Goal: Check status: Check status

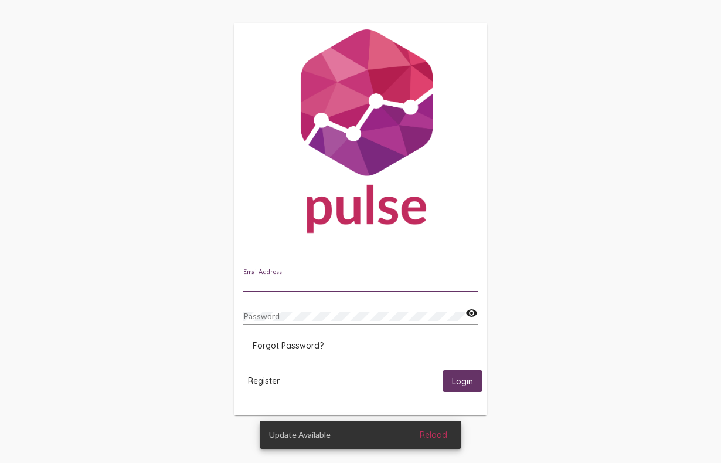
click at [334, 281] on input "Email Address" at bounding box center [360, 283] width 235 height 9
type input "[PERSON_NAME][EMAIL_ADDRESS][PERSON_NAME][DOMAIN_NAME]"
click at [443, 370] on button "Login" at bounding box center [463, 381] width 40 height 22
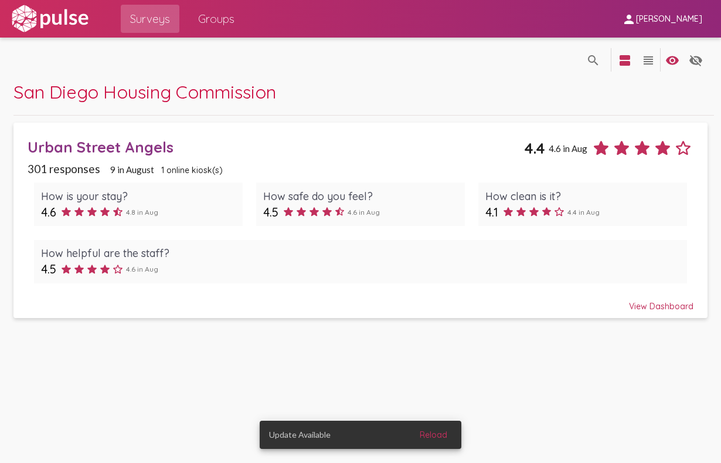
click at [667, 306] on div "View Dashboard" at bounding box center [361, 300] width 667 height 21
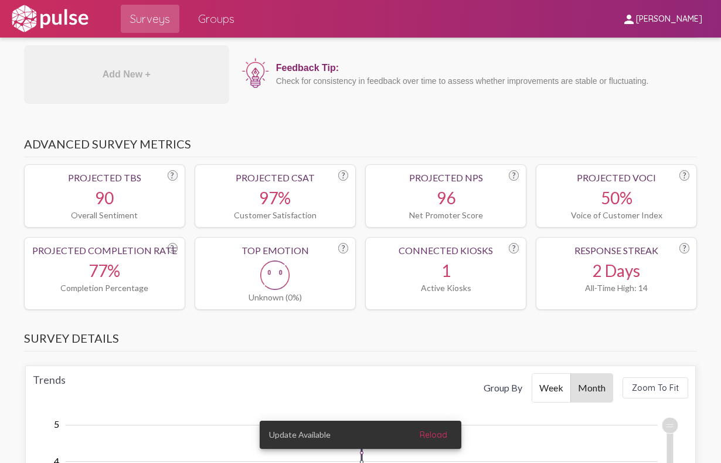
scroll to position [406, 0]
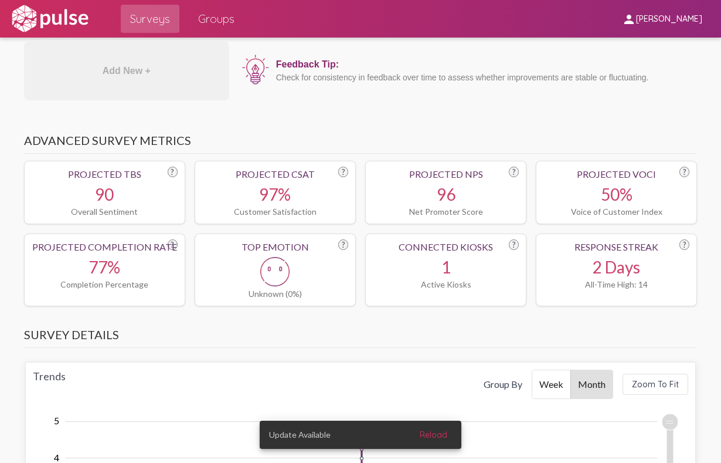
click at [107, 216] on div "Overall Sentiment" at bounding box center [105, 211] width 146 height 10
click at [284, 204] on div "97%" at bounding box center [275, 194] width 146 height 20
click at [387, 204] on div "96" at bounding box center [446, 194] width 146 height 20
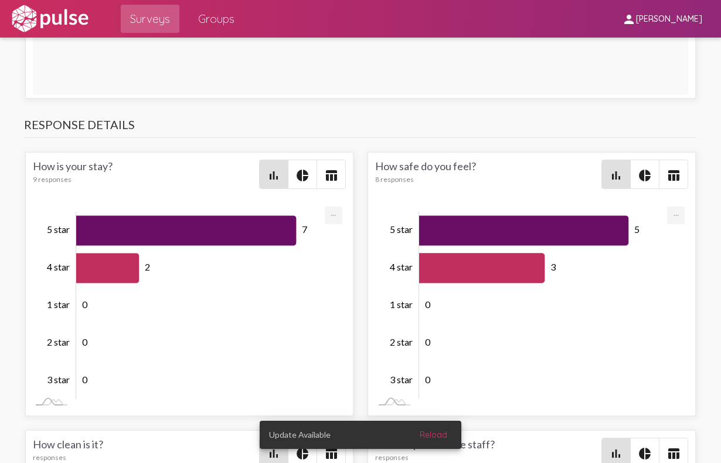
scroll to position [2559, 0]
